Goal: Information Seeking & Learning: Find specific fact

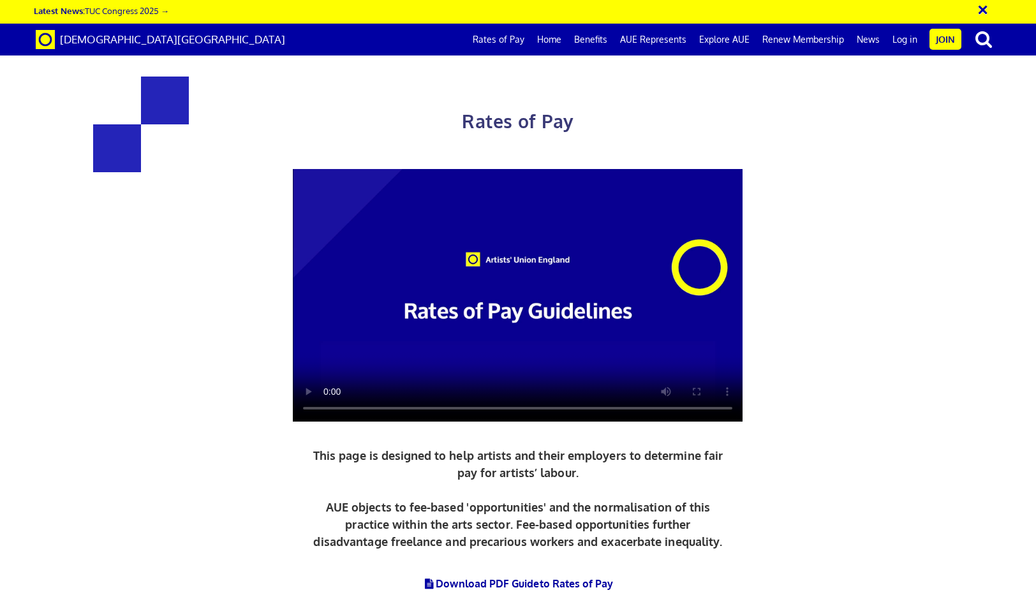
scroll to position [485, 0]
drag, startPoint x: 259, startPoint y: 219, endPoint x: 369, endPoint y: 240, distance: 112.2
drag, startPoint x: 576, startPoint y: 221, endPoint x: 845, endPoint y: 270, distance: 273.7
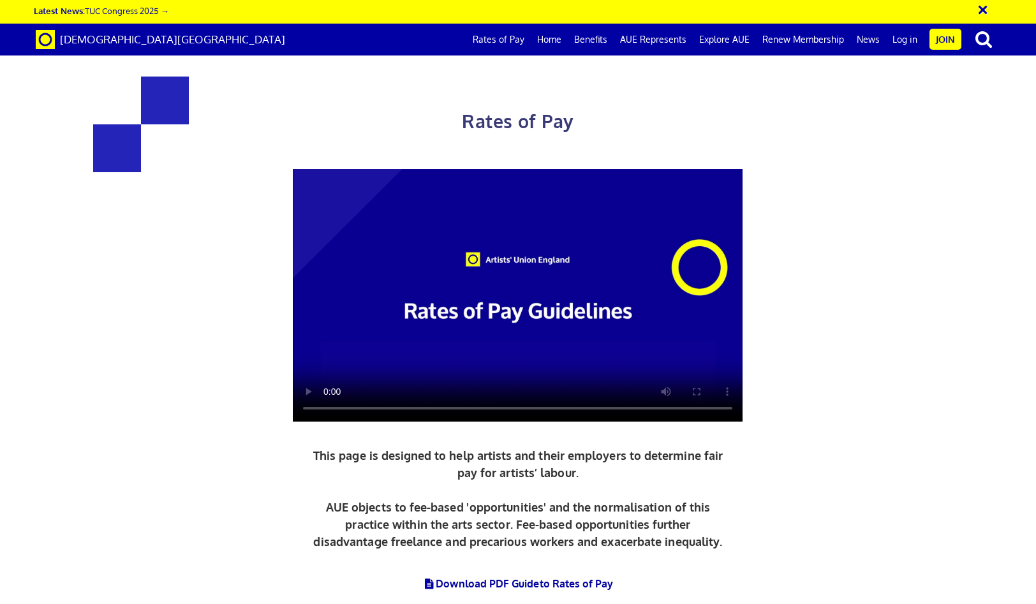
drag, startPoint x: 257, startPoint y: 175, endPoint x: 411, endPoint y: 178, distance: 153.7
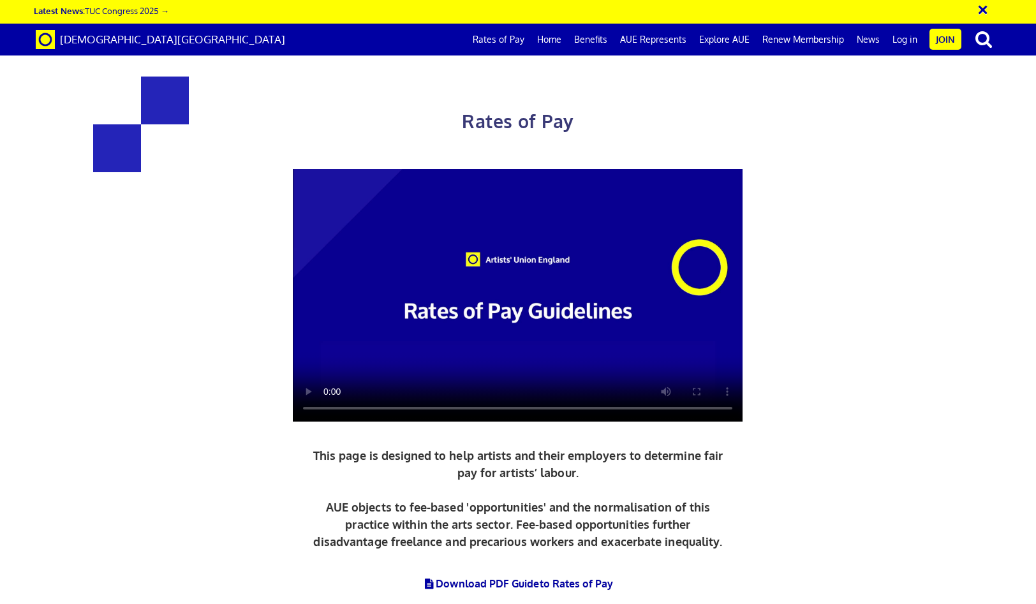
drag, startPoint x: 713, startPoint y: 166, endPoint x: 860, endPoint y: 179, distance: 147.2
drag, startPoint x: 179, startPoint y: 244, endPoint x: 390, endPoint y: 288, distance: 215.1
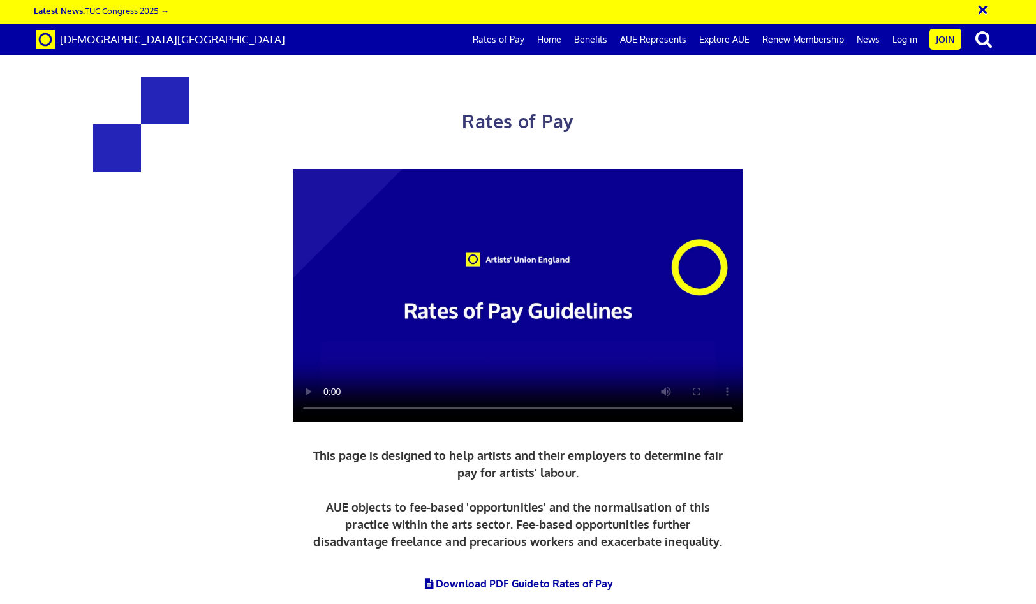
drag, startPoint x: 604, startPoint y: 320, endPoint x: 730, endPoint y: 362, distance: 133.1
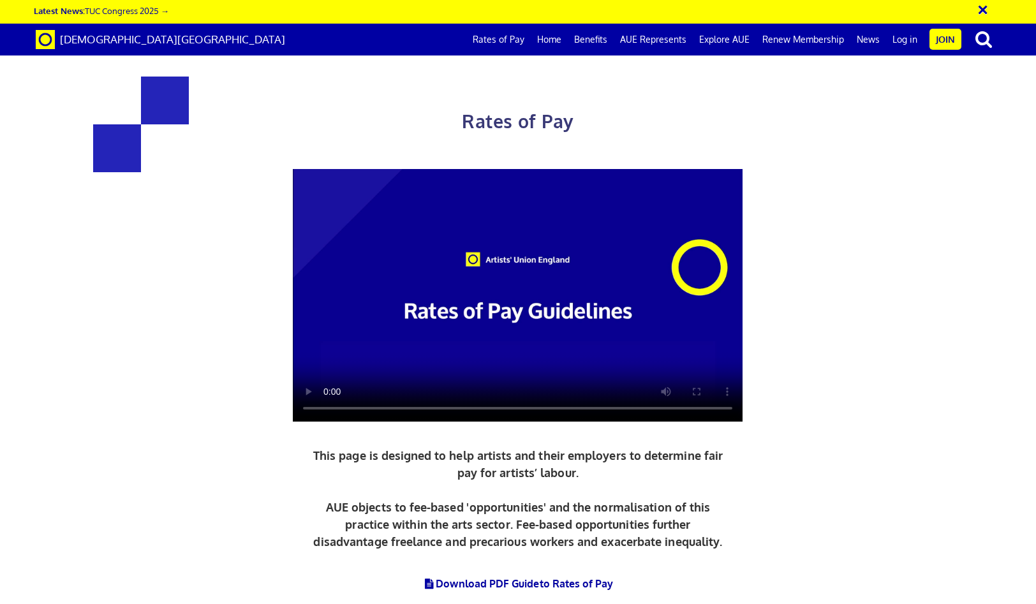
scroll to position [419, 0]
